Goal: Information Seeking & Learning: Check status

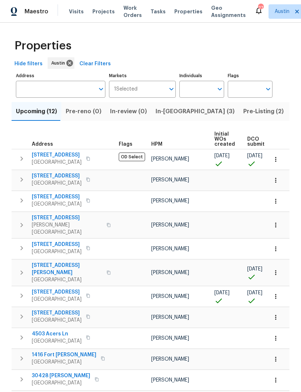
scroll to position [0, 164]
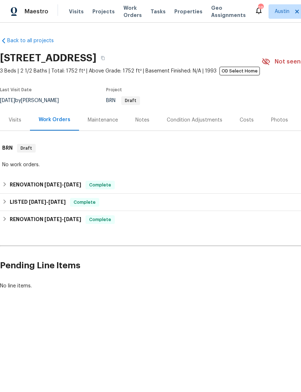
click at [182, 12] on span "Properties" at bounding box center [188, 11] width 28 height 7
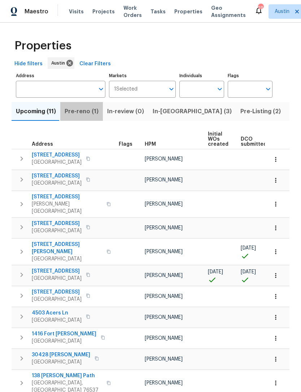
click at [89, 113] on span "Pre-reno (1)" at bounding box center [82, 111] width 34 height 10
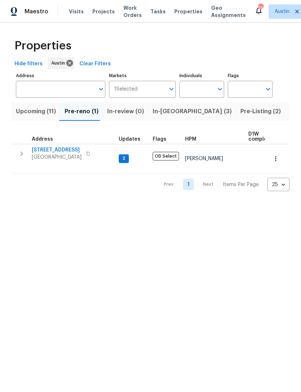
click at [168, 113] on span "In-reno (3)" at bounding box center [192, 111] width 79 height 10
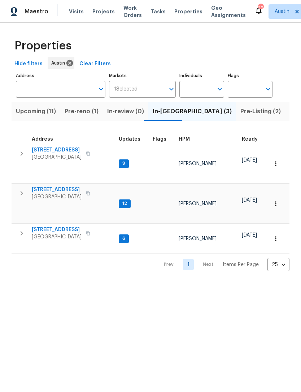
click at [27, 154] on button "button" at bounding box center [21, 154] width 14 height 14
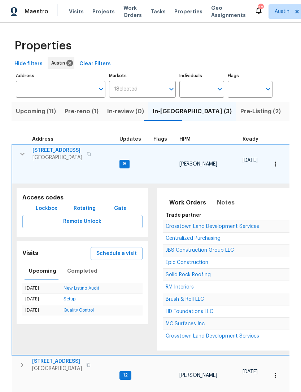
click at [63, 148] on span "[STREET_ADDRESS]" at bounding box center [57, 150] width 50 height 7
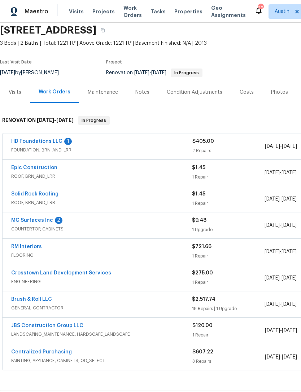
scroll to position [28, 0]
click at [86, 274] on link "Crosstown Land Development Services" at bounding box center [61, 273] width 100 height 5
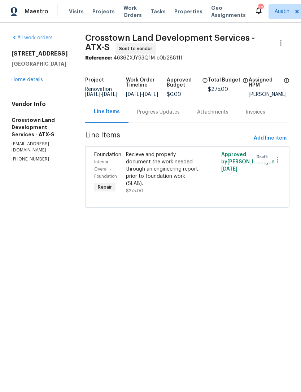
click at [170, 116] on div "Progress Updates" at bounding box center [158, 112] width 43 height 7
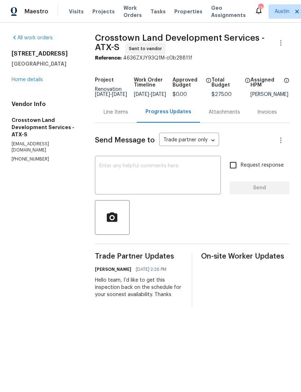
click at [170, 185] on textarea at bounding box center [157, 175] width 117 height 25
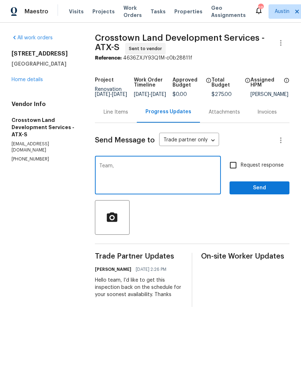
click at [151, 169] on textarea "Team," at bounding box center [157, 175] width 117 height 25
type textarea "Team, apologies for the confusion. We’re not doing any foundation inspections h…"
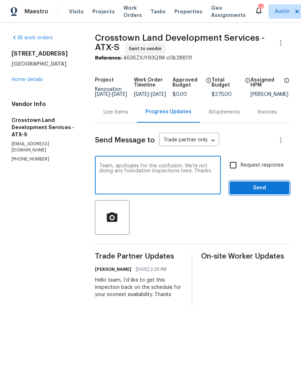
click at [254, 192] on span "Send" at bounding box center [259, 188] width 48 height 9
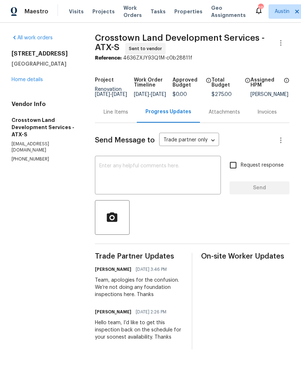
click at [126, 113] on div "Line Items" at bounding box center [116, 112] width 25 height 7
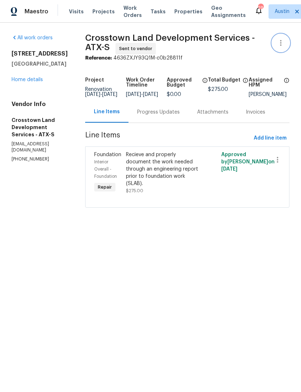
click at [279, 40] on icon "button" at bounding box center [280, 43] width 9 height 9
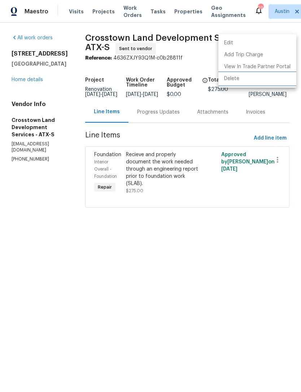
click at [243, 80] on li "Delete" at bounding box center [257, 79] width 78 height 12
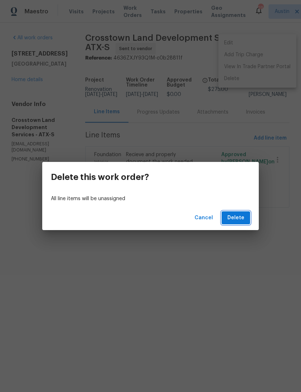
click at [237, 221] on span "Delete" at bounding box center [235, 218] width 17 height 9
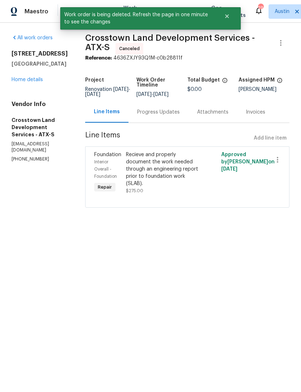
click at [26, 79] on link "Home details" at bounding box center [27, 79] width 31 height 5
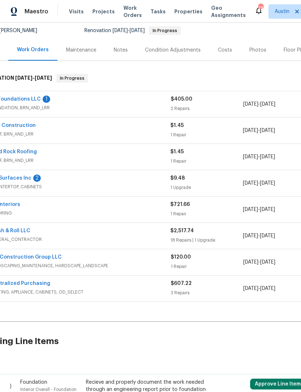
scroll to position [70, 5]
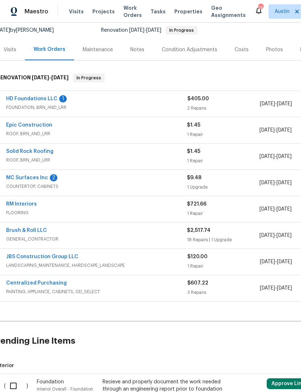
click at [39, 149] on link "Solid Rock Roofing" at bounding box center [29, 151] width 47 height 5
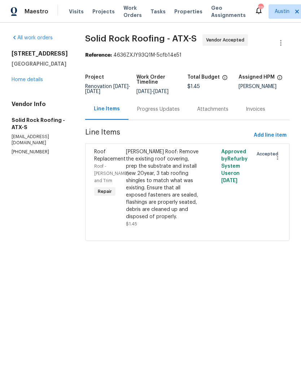
click at [177, 113] on div "Progress Updates" at bounding box center [158, 109] width 43 height 7
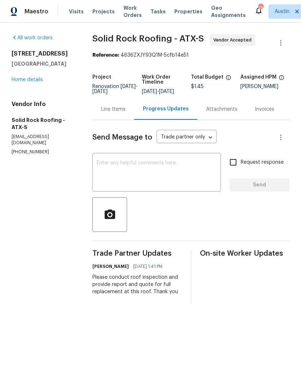
click at [156, 176] on textarea at bounding box center [157, 173] width 120 height 25
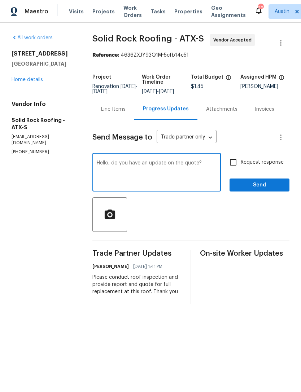
type textarea "Hello, do you have an update on the quote?"
click at [234, 170] on input "Request response" at bounding box center [233, 162] width 15 height 15
checkbox input "true"
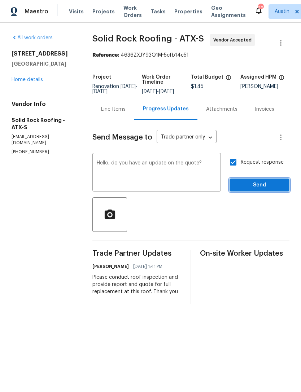
click at [264, 190] on span "Send" at bounding box center [259, 185] width 48 height 9
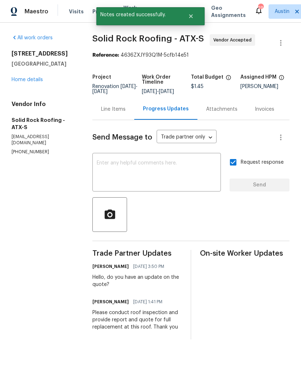
click at [19, 89] on div "All work orders 188 Dandelion Trl San Marcos, TX 78666 Home details Vendor Info…" at bounding box center [44, 94] width 64 height 121
click at [14, 92] on div "All work orders 188 Dandelion Trl San Marcos, TX 78666 Home details Vendor Info…" at bounding box center [44, 94] width 64 height 121
click at [18, 81] on link "Home details" at bounding box center [27, 79] width 31 height 5
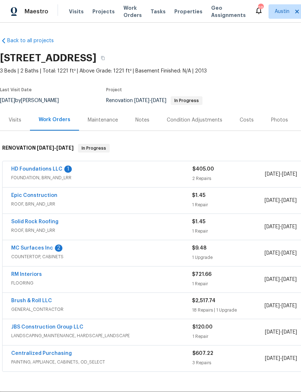
click at [43, 224] on link "Solid Rock Roofing" at bounding box center [34, 221] width 47 height 5
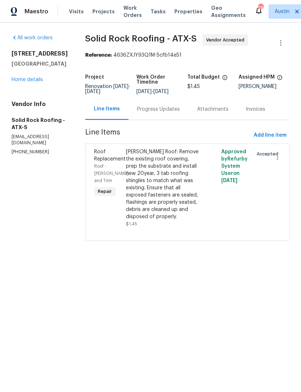
click at [165, 113] on div "Progress Updates" at bounding box center [158, 109] width 43 height 7
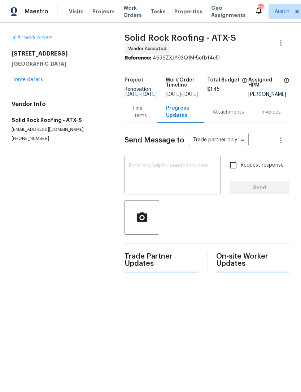
click at [140, 178] on textarea at bounding box center [173, 175] width 88 height 25
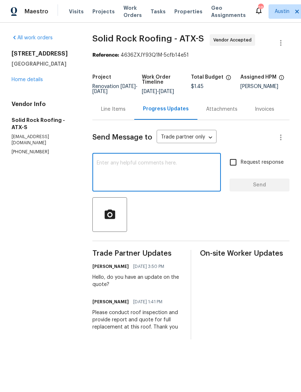
click at [115, 172] on textarea at bounding box center [157, 173] width 120 height 25
paste textarea "8985"
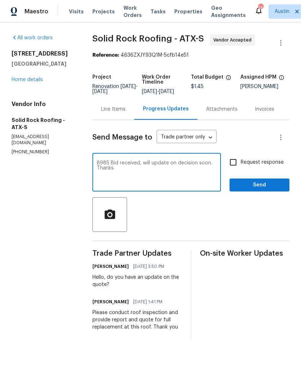
type textarea "8985 Bid received, will update on decision soon. Thanks"
click at [268, 189] on span "Send" at bounding box center [259, 185] width 48 height 9
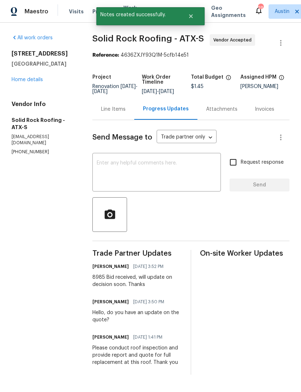
click at [12, 86] on div "All work orders 188 Dandelion Trl San Marcos, TX 78666 Home details Vendor Info…" at bounding box center [44, 94] width 64 height 121
click at [13, 80] on link "Home details" at bounding box center [27, 79] width 31 height 5
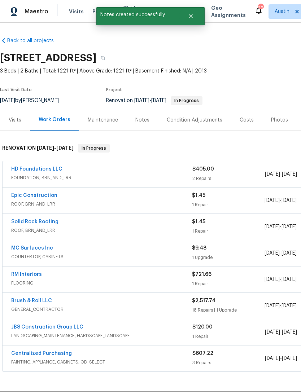
click at [47, 197] on link "Epic Construction" at bounding box center [34, 195] width 46 height 5
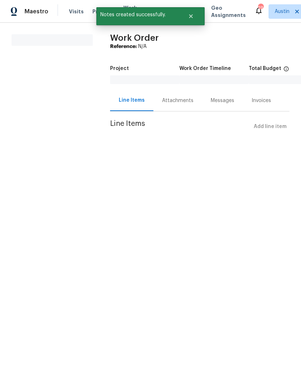
click at [171, 104] on div "Attachments" at bounding box center [177, 100] width 31 height 7
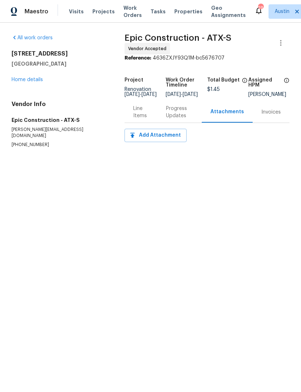
click at [136, 117] on div "Line Items" at bounding box center [141, 112] width 16 height 14
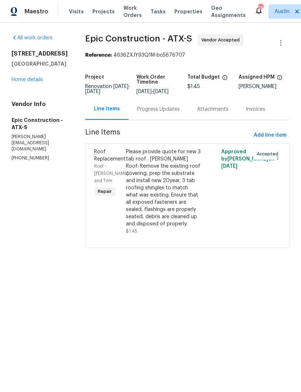
click at [153, 112] on div "Progress Updates" at bounding box center [158, 109] width 43 height 7
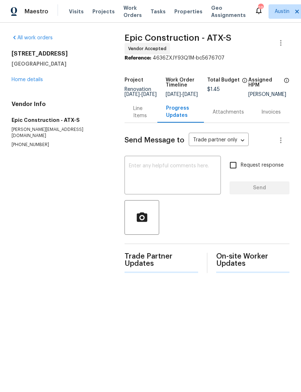
click at [156, 170] on textarea at bounding box center [173, 175] width 88 height 25
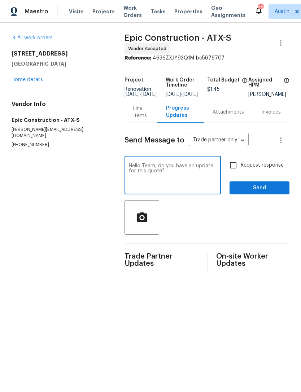
click at [210, 188] on textarea "Hello Team, do you have an update for this quote?" at bounding box center [173, 175] width 88 height 25
click at [149, 176] on textarea "Hello Team, do you have an update for this quote, I need the bid by tomorrow mo…" at bounding box center [173, 175] width 88 height 25
click at [201, 189] on textarea "Hello Team, do you have an update for this quote, I need the bid by tomorrow mo…" at bounding box center [173, 175] width 88 height 25
click at [192, 188] on textarea "Hello Team, do you have an update for this quote, I need the bid by tomorrow mo…" at bounding box center [173, 175] width 88 height 25
click at [152, 172] on textarea "Hello Team, do you have an update for this quote, I need the bid by tomorrow mo…" at bounding box center [173, 175] width 88 height 25
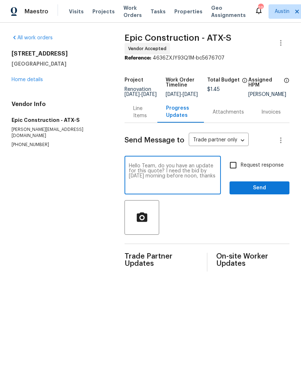
type textarea "Hello Team, do you have an update for this quote? I need the bid by tomorrow mo…"
click at [232, 169] on input "Request response" at bounding box center [233, 165] width 15 height 15
checkbox input "true"
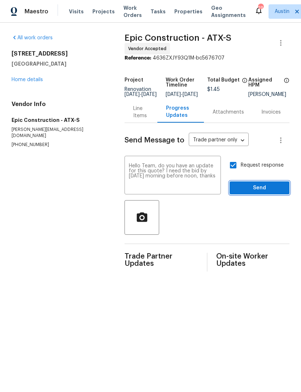
click at [267, 193] on span "Send" at bounding box center [259, 188] width 48 height 9
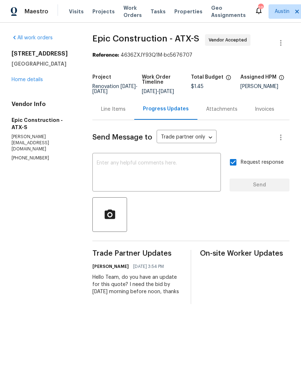
click at [18, 81] on link "Home details" at bounding box center [27, 79] width 31 height 5
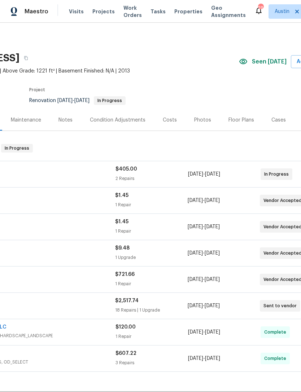
scroll to position [0, 78]
click at [189, 13] on span "Properties" at bounding box center [188, 11] width 28 height 7
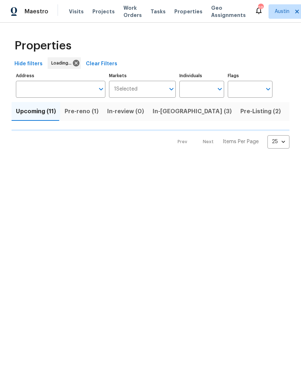
click at [80, 114] on span "Pre-reno (1)" at bounding box center [82, 111] width 34 height 10
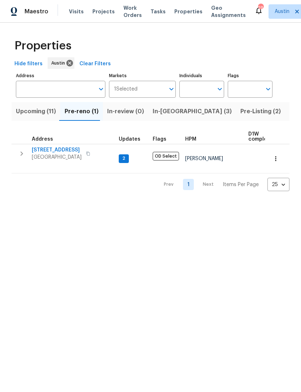
click at [46, 148] on span "[STREET_ADDRESS]" at bounding box center [57, 150] width 50 height 7
click at [71, 150] on span "[STREET_ADDRESS]" at bounding box center [57, 150] width 50 height 7
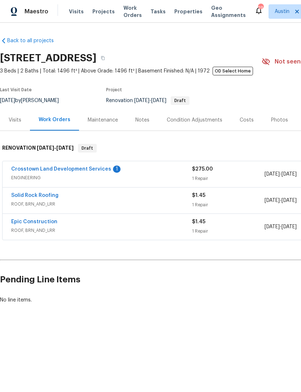
click at [198, 115] on div "Condition Adjustments" at bounding box center [194, 119] width 73 height 21
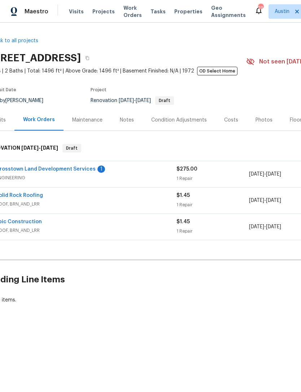
scroll to position [0, 16]
click at [82, 167] on link "Crosstown Land Development Services" at bounding box center [45, 169] width 100 height 5
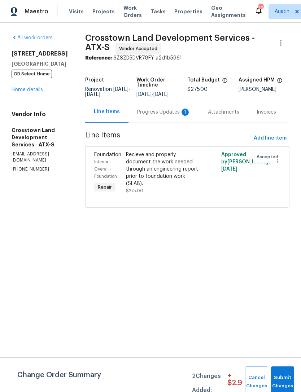
click at [164, 116] on div "Progress Updates 1" at bounding box center [163, 112] width 53 height 7
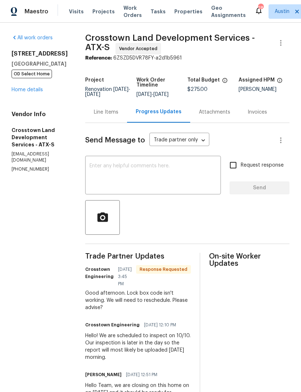
click at [118, 116] on div "Line Items" at bounding box center [106, 112] width 25 height 7
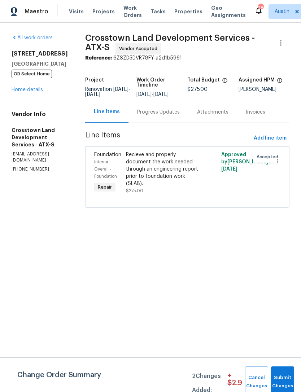
click at [36, 90] on link "Home details" at bounding box center [27, 89] width 31 height 5
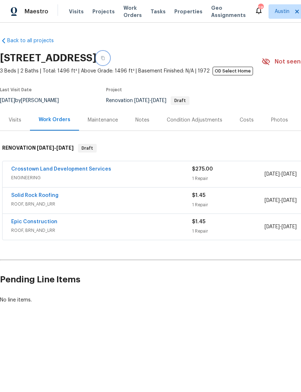
click at [109, 57] on button "button" at bounding box center [102, 58] width 13 height 13
click at [75, 172] on link "Crosstown Land Development Services" at bounding box center [61, 169] width 100 height 5
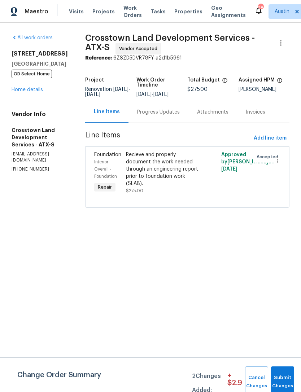
click at [173, 116] on div "Progress Updates" at bounding box center [158, 112] width 43 height 7
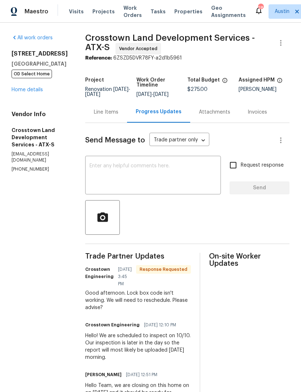
click at [157, 178] on textarea at bounding box center [153, 175] width 127 height 25
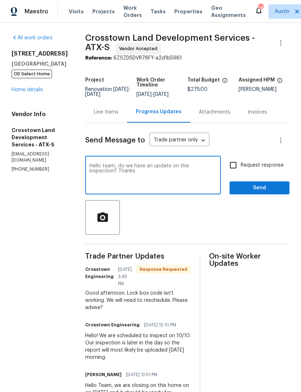
type textarea "Hello team, do we have an update on this inspection? Thanks"
click at [234, 171] on input "Request response" at bounding box center [233, 165] width 15 height 15
checkbox input "true"
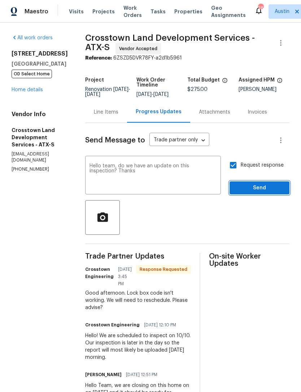
click at [263, 190] on span "Send" at bounding box center [259, 188] width 48 height 9
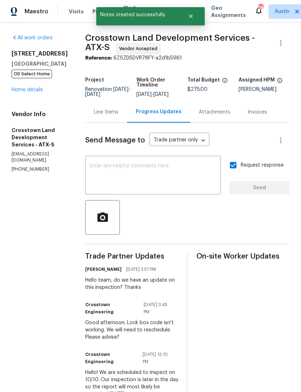
click at [18, 90] on link "Home details" at bounding box center [27, 89] width 31 height 5
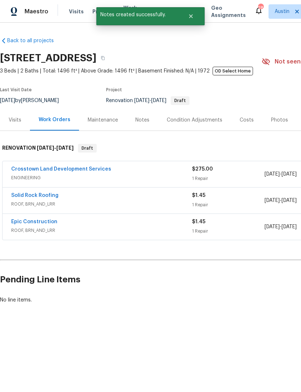
click at [140, 126] on div "Notes" at bounding box center [142, 119] width 31 height 21
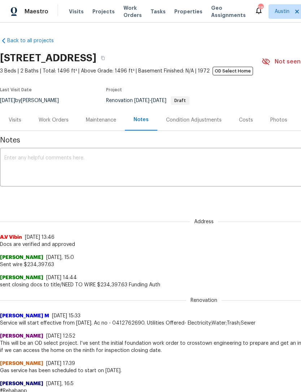
click at [47, 121] on div "Work Orders" at bounding box center [54, 120] width 30 height 7
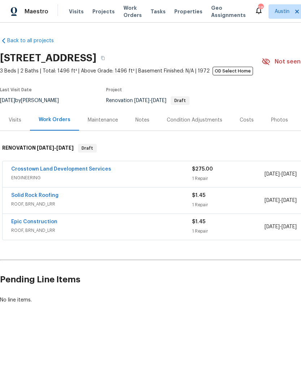
click at [184, 335] on div "Back to all projects [STREET_ADDRESS] 3 Beds | 2 Baths | Total: 1496 ft² | Abov…" at bounding box center [150, 188] width 301 height 330
click at [187, 334] on div "Back to all projects [STREET_ADDRESS] 3 Beds | 2 Baths | Total: 1496 ft² | Abov…" at bounding box center [150, 188] width 301 height 330
click at [200, 118] on div "Condition Adjustments" at bounding box center [195, 120] width 56 height 7
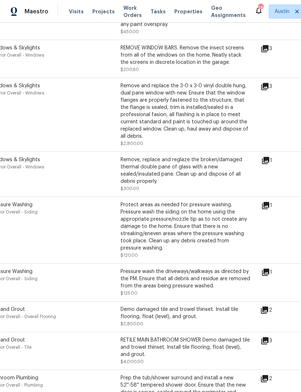
scroll to position [557, 7]
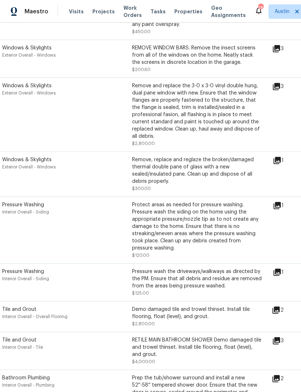
click at [276, 82] on icon at bounding box center [276, 86] width 9 height 9
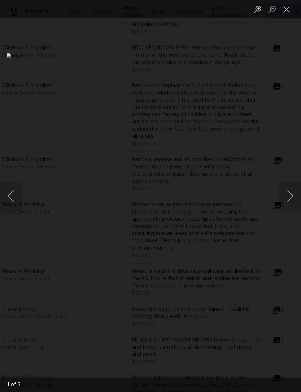
click at [296, 195] on button "Next image" at bounding box center [290, 196] width 22 height 29
click at [288, 199] on button "Next image" at bounding box center [290, 196] width 22 height 29
click at [288, 200] on button "Next image" at bounding box center [290, 196] width 22 height 29
click at [287, 198] on button "Next image" at bounding box center [290, 196] width 22 height 29
click at [286, 197] on button "Next image" at bounding box center [290, 196] width 22 height 29
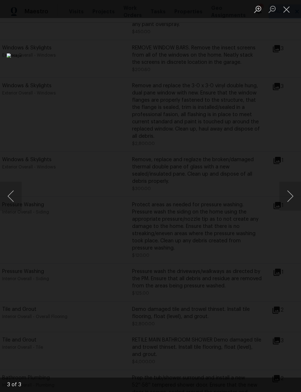
click at [288, 13] on button "Close lightbox" at bounding box center [286, 9] width 14 height 13
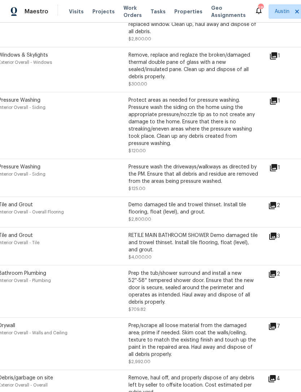
scroll to position [660, 10]
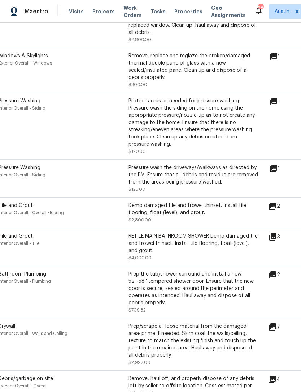
click at [276, 208] on icon at bounding box center [272, 206] width 7 height 7
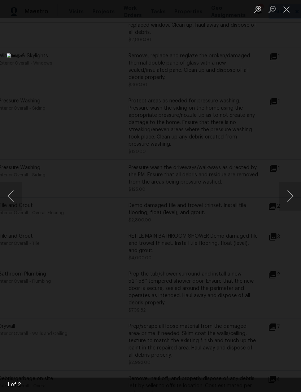
click at [290, 201] on button "Next image" at bounding box center [290, 196] width 22 height 29
click at [289, 201] on button "Next image" at bounding box center [290, 196] width 22 height 29
click at [291, 200] on button "Next image" at bounding box center [290, 196] width 22 height 29
click at [283, 14] on button "Close lightbox" at bounding box center [286, 9] width 14 height 13
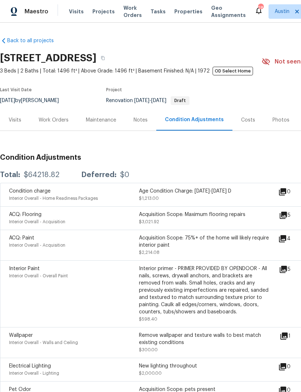
scroll to position [0, 0]
click at [18, 123] on div "Visits" at bounding box center [15, 120] width 13 height 7
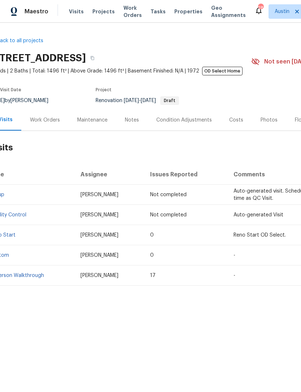
scroll to position [0, 11]
click at [30, 278] on link "In-Person Walkthrough" at bounding box center [17, 275] width 54 height 5
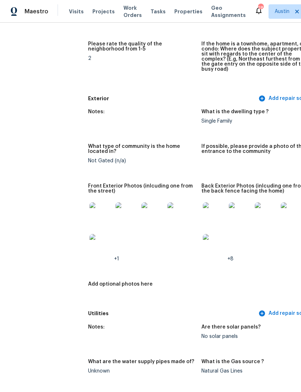
scroll to position [240, 0]
click at [90, 213] on img at bounding box center [101, 213] width 23 height 23
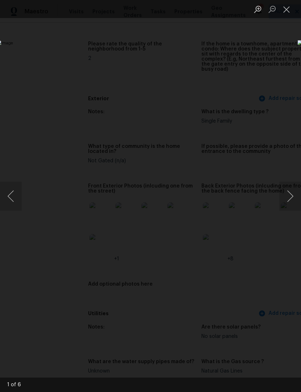
click at [289, 199] on button "Next image" at bounding box center [290, 196] width 22 height 29
click at [148, 332] on div "Lightbox" at bounding box center [150, 196] width 301 height 392
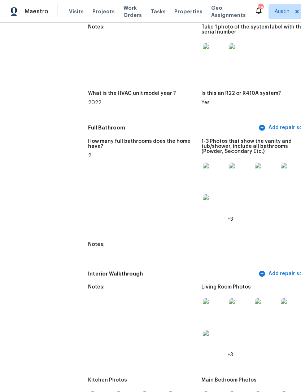
scroll to position [756, 0]
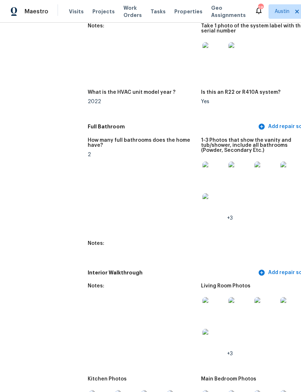
click at [205, 174] on img at bounding box center [213, 173] width 23 height 23
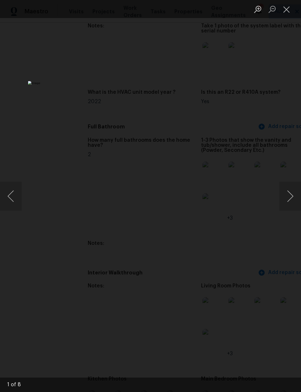
click at [287, 200] on button "Next image" at bounding box center [290, 196] width 22 height 29
click at [288, 200] on button "Next image" at bounding box center [290, 196] width 22 height 29
click at [288, 202] on button "Next image" at bounding box center [290, 196] width 22 height 29
click at [291, 200] on button "Next image" at bounding box center [290, 196] width 22 height 29
click at [291, 201] on button "Next image" at bounding box center [290, 196] width 22 height 29
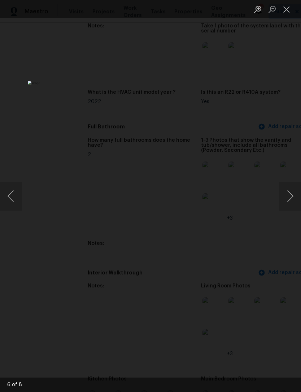
click at [292, 202] on button "Next image" at bounding box center [290, 196] width 22 height 29
click at [280, 254] on div "Lightbox" at bounding box center [150, 196] width 301 height 392
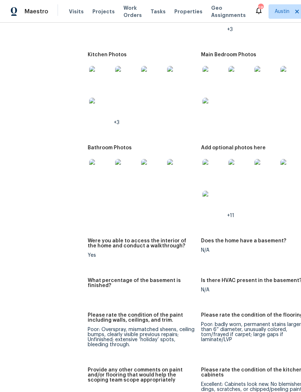
scroll to position [1081, 0]
click at [202, 167] on img at bounding box center [213, 170] width 23 height 23
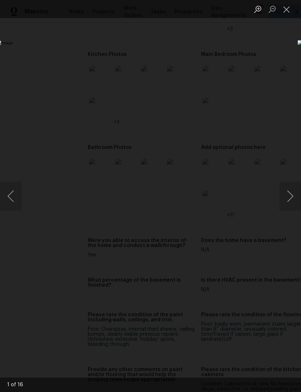
click at [288, 199] on button "Next image" at bounding box center [290, 196] width 22 height 29
click at [287, 195] on button "Next image" at bounding box center [290, 196] width 22 height 29
click at [289, 196] on button "Next image" at bounding box center [290, 196] width 22 height 29
click at [289, 199] on button "Next image" at bounding box center [290, 196] width 22 height 29
click at [292, 196] on button "Next image" at bounding box center [290, 196] width 22 height 29
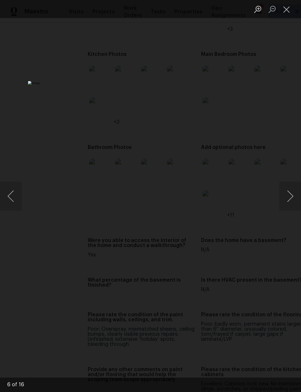
click at [292, 199] on button "Next image" at bounding box center [290, 196] width 22 height 29
click at [21, 196] on button "Previous image" at bounding box center [11, 196] width 22 height 29
click at [281, 14] on button "Close lightbox" at bounding box center [286, 9] width 14 height 13
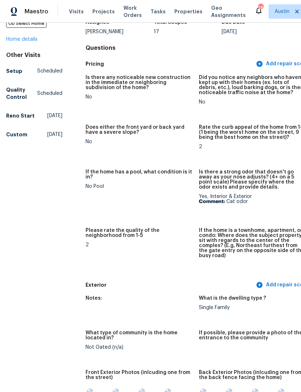
scroll to position [48, 3]
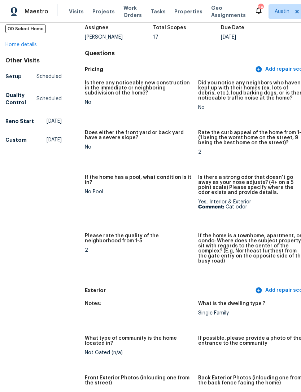
click at [25, 47] on link "Home details" at bounding box center [20, 44] width 31 height 5
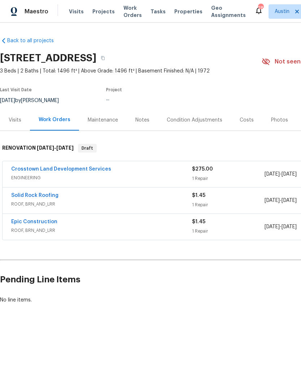
click at [192, 126] on div "Condition Adjustments" at bounding box center [194, 119] width 73 height 21
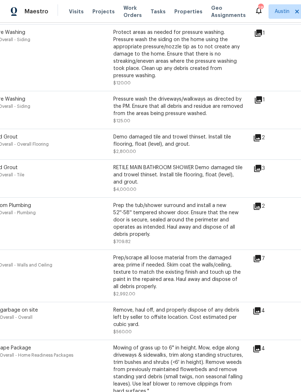
scroll to position [729, 25]
click at [166, 136] on div "Demo damaged tile and trowel thinset. Install tile flooring, float (level), and…" at bounding box center [179, 141] width 130 height 14
click at [156, 175] on div "RETILE MAIN BATHROOM SHOWER Demo damaged tile and trowel thinset. Install tile …" at bounding box center [179, 175] width 130 height 22
click at [131, 165] on div "RETILE MAIN BATHROOM SHOWER Demo damaged tile and trowel thinset. Install tile …" at bounding box center [179, 175] width 130 height 22
click at [154, 135] on div "Demo damaged tile and trowel thinset. Install tile flooring, float (level), and…" at bounding box center [179, 141] width 130 height 14
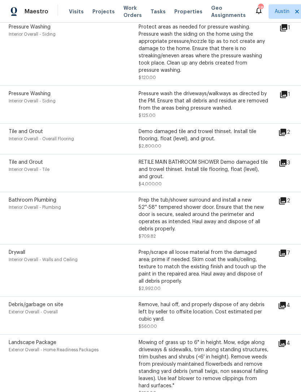
scroll to position [735, 1]
click at [28, 162] on span "Tile and Grout" at bounding box center [25, 162] width 34 height 5
click at [278, 158] on div "Tile and Grout Interior Overall - Tile RETILE MAIN BATHROOM SHOWER Demo damaged…" at bounding box center [143, 172] width 270 height 29
click at [285, 160] on icon at bounding box center [282, 162] width 7 height 7
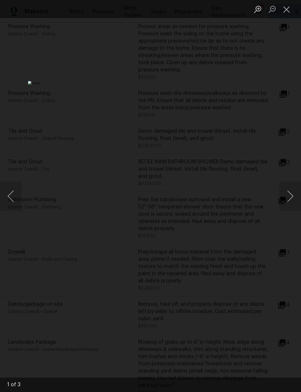
click at [293, 202] on button "Next image" at bounding box center [290, 196] width 22 height 29
click at [289, 205] on button "Next image" at bounding box center [290, 196] width 22 height 29
click at [286, 203] on button "Next image" at bounding box center [290, 196] width 22 height 29
click at [282, 135] on div "Lightbox" at bounding box center [150, 196] width 301 height 392
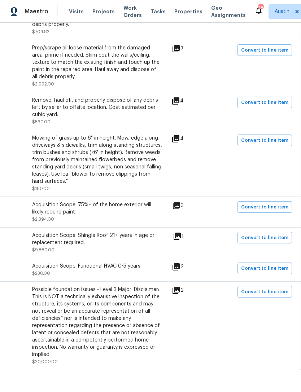
scroll to position [939, 107]
click at [180, 293] on icon at bounding box center [176, 290] width 9 height 9
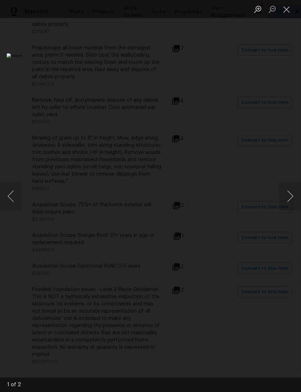
click at [289, 198] on button "Next image" at bounding box center [290, 196] width 22 height 29
click at [289, 202] on button "Next image" at bounding box center [290, 196] width 22 height 29
click at [287, 13] on button "Close lightbox" at bounding box center [286, 9] width 14 height 13
